Goal: Task Accomplishment & Management: Use online tool/utility

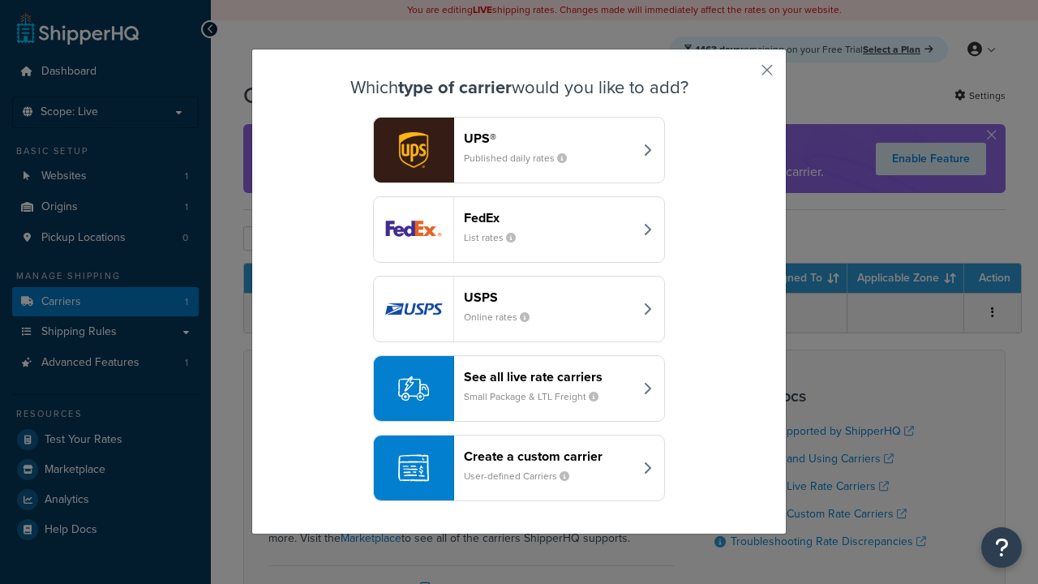
click at [519, 468] on div "Create a custom carrier User-defined Carriers" at bounding box center [548, 467] width 169 height 39
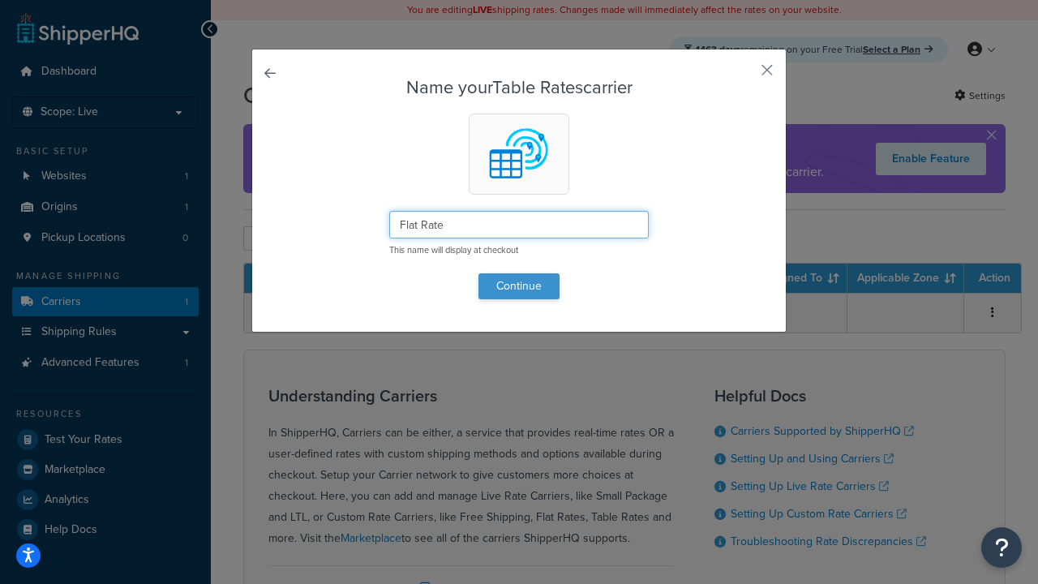
type input "Flat Rate"
click at [519, 285] on button "Continue" at bounding box center [518, 286] width 81 height 26
